Goal: Navigation & Orientation: Find specific page/section

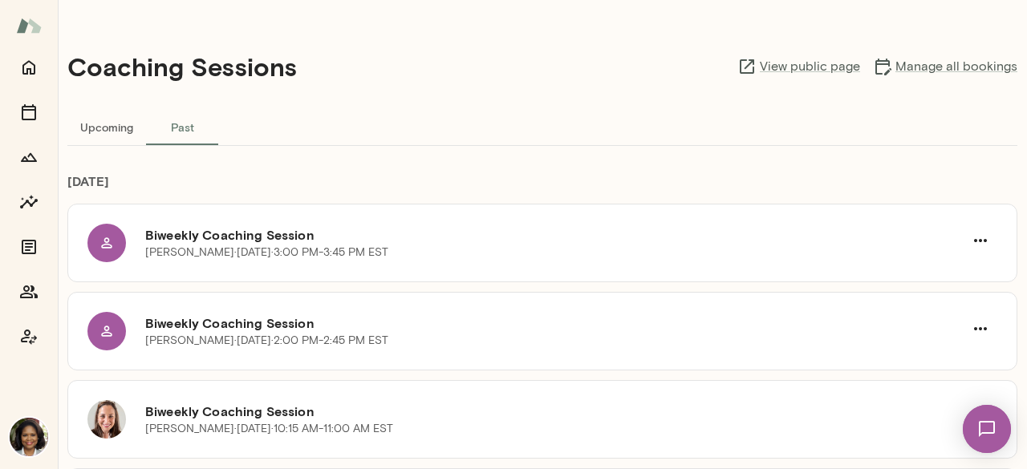
drag, startPoint x: 3505, startPoint y: 1, endPoint x: 528, endPoint y: 100, distance: 2979.3
click at [528, 100] on div "Coaching Sessions View public page Manage all bookings" at bounding box center [542, 67] width 950 height 82
click at [26, 103] on icon "Sessions" at bounding box center [28, 112] width 19 height 19
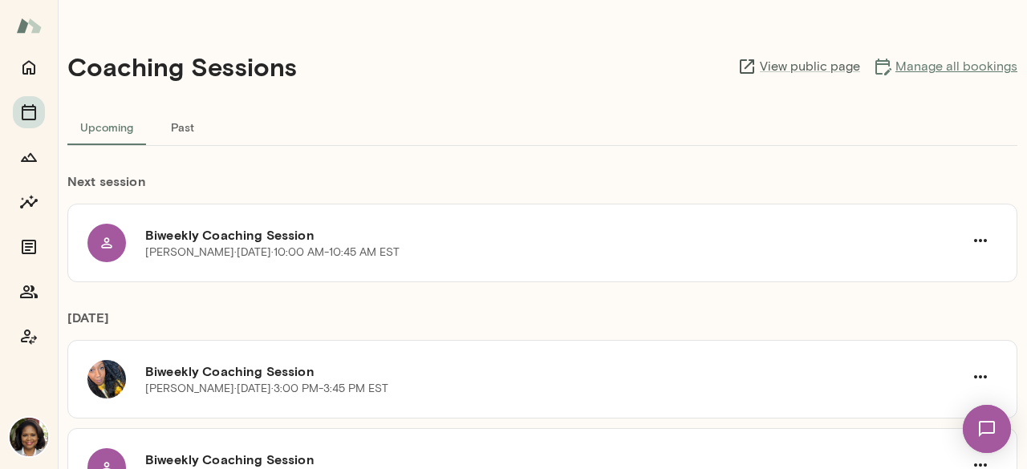
click at [929, 67] on link "Manage all bookings" at bounding box center [945, 66] width 144 height 19
click at [26, 73] on icon "Home" at bounding box center [28, 68] width 13 height 14
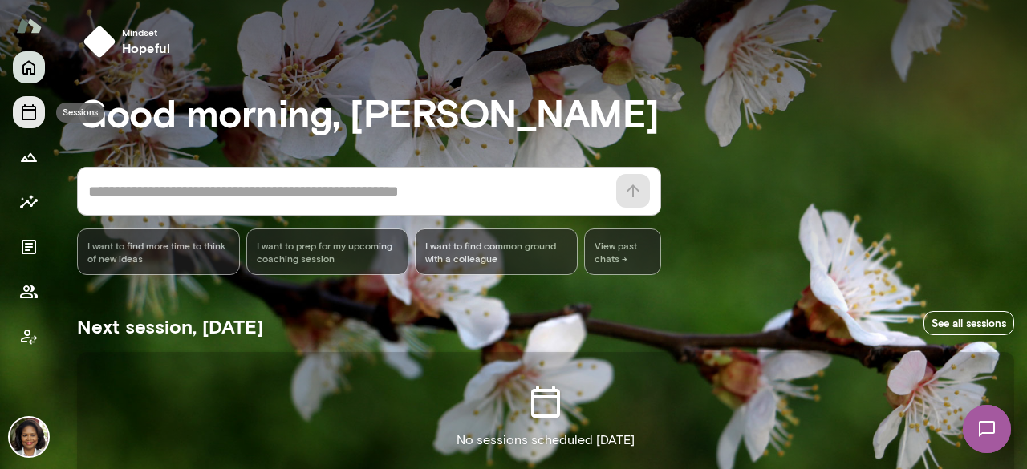
click at [21, 108] on icon "Sessions" at bounding box center [28, 112] width 19 height 19
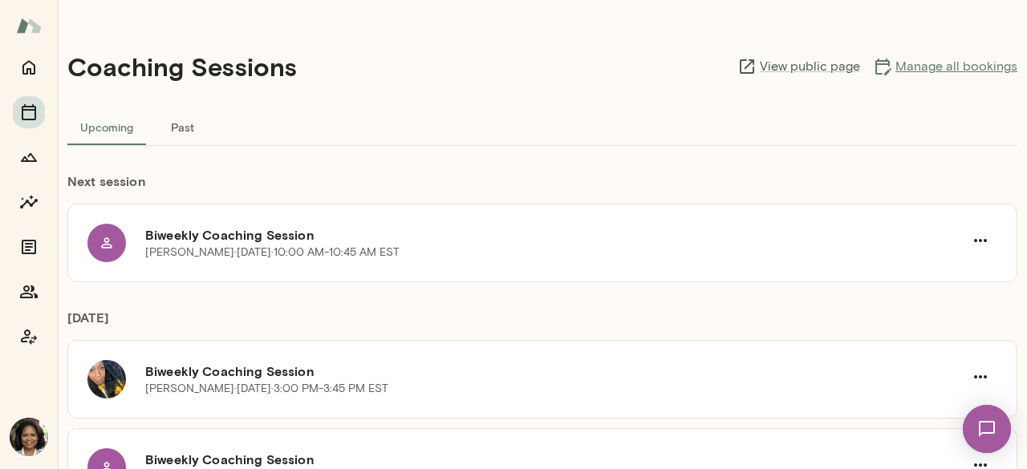
click at [943, 62] on link "Manage all bookings" at bounding box center [945, 66] width 144 height 19
click at [28, 120] on icon "Sessions" at bounding box center [29, 112] width 14 height 16
click at [810, 72] on link "View public page" at bounding box center [798, 66] width 123 height 19
click at [926, 68] on link "Manage all bookings" at bounding box center [945, 66] width 144 height 19
click at [29, 290] on icon "Members" at bounding box center [28, 291] width 19 height 19
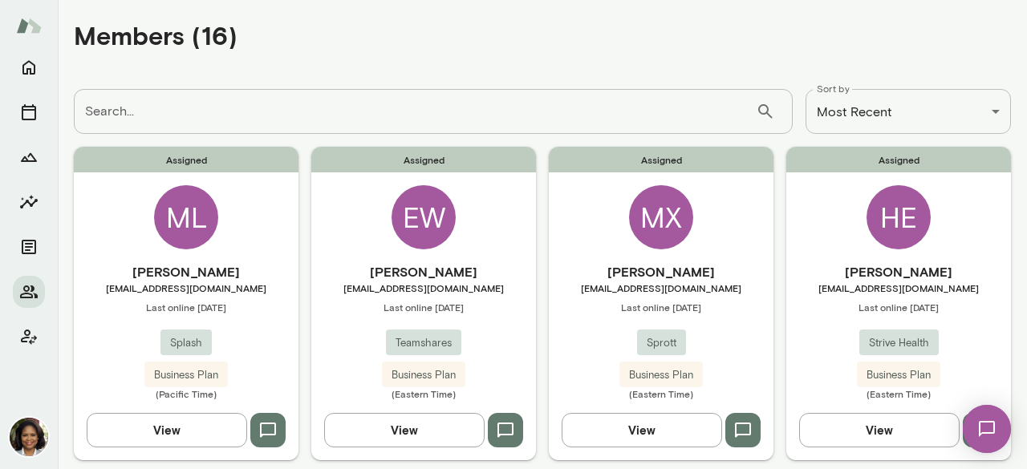
scroll to position [99, 0]
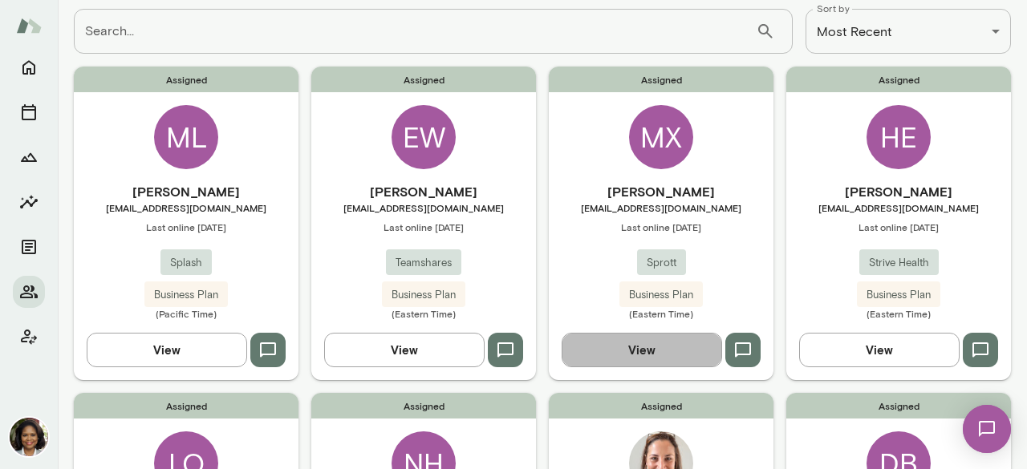
click at [646, 346] on button "View" at bounding box center [642, 350] width 160 height 34
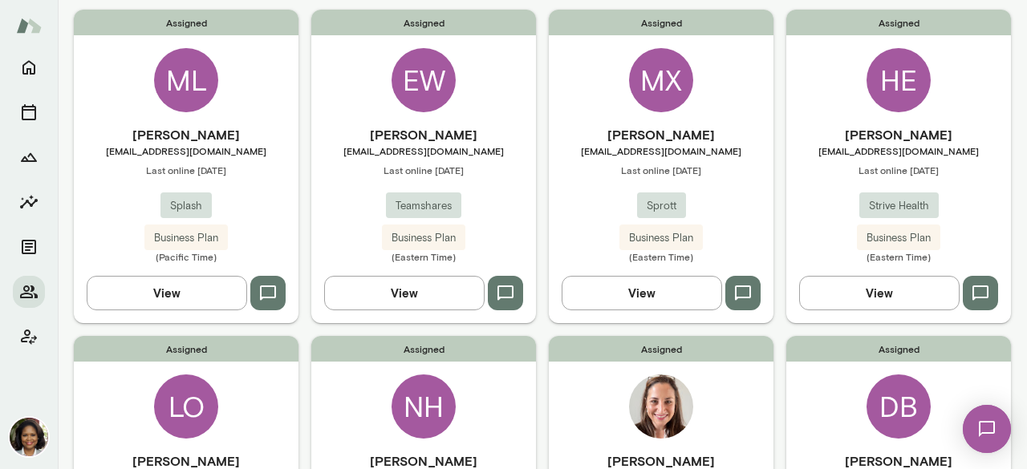
scroll to position [160, 0]
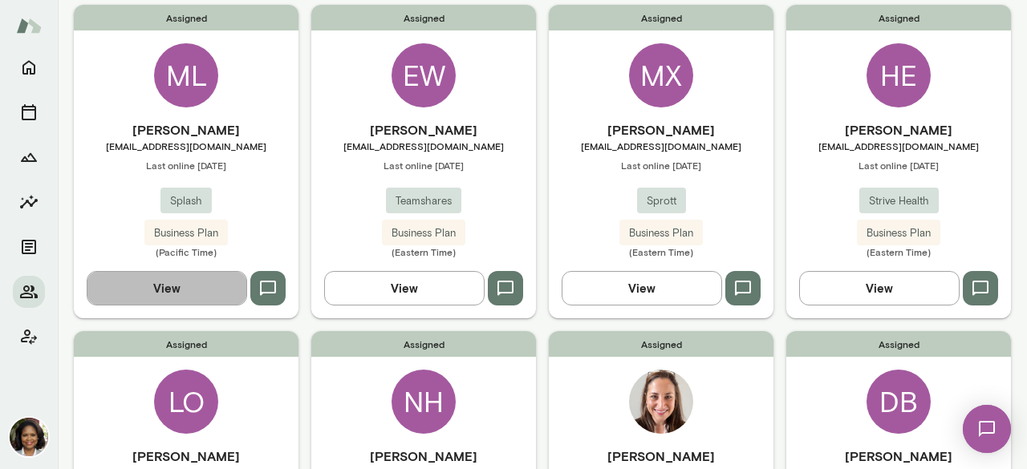
click at [180, 286] on button "View" at bounding box center [167, 288] width 160 height 34
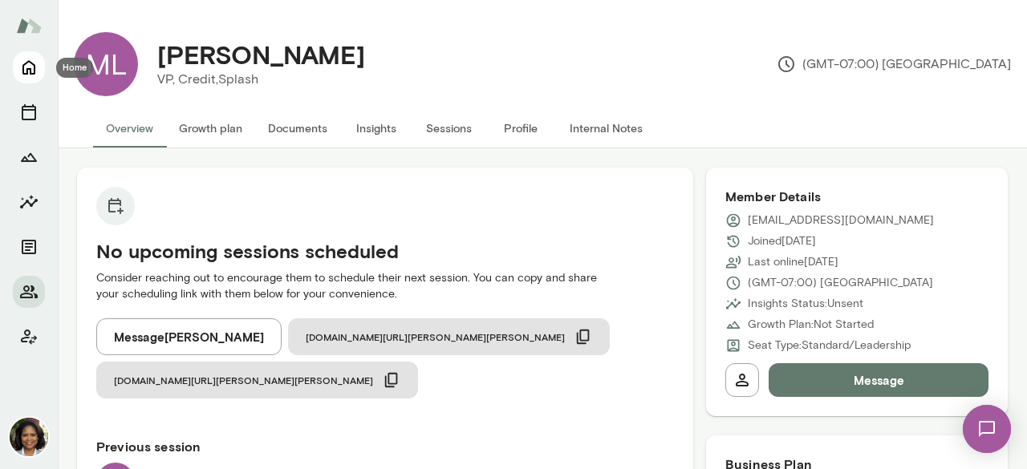
click at [29, 62] on icon "Home" at bounding box center [28, 67] width 19 height 19
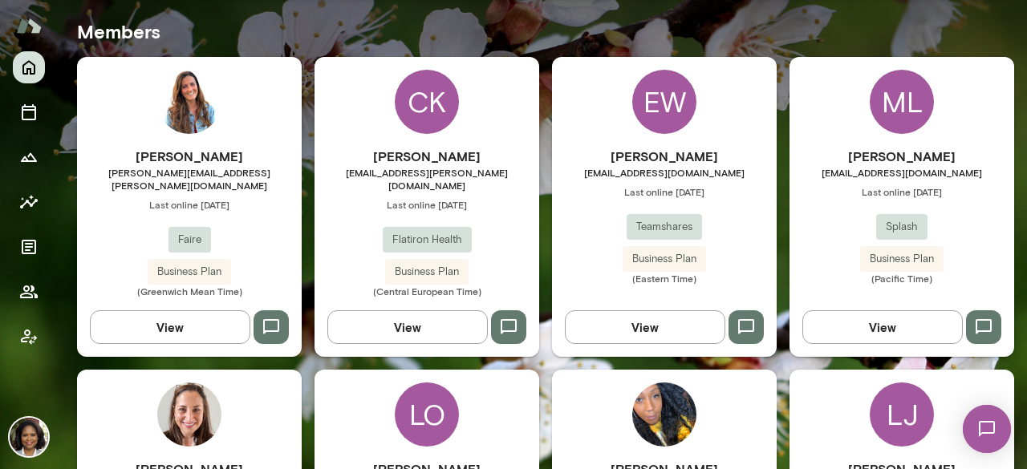
scroll to position [562, 0]
